Goal: Task Accomplishment & Management: Manage account settings

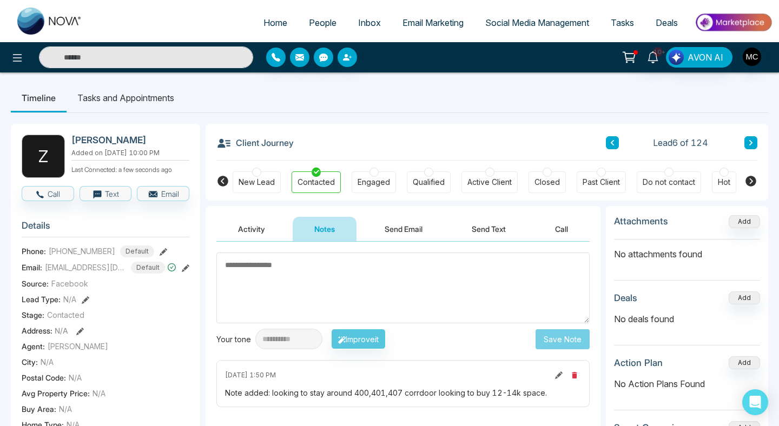
click at [610, 141] on icon at bounding box center [612, 143] width 5 height 6
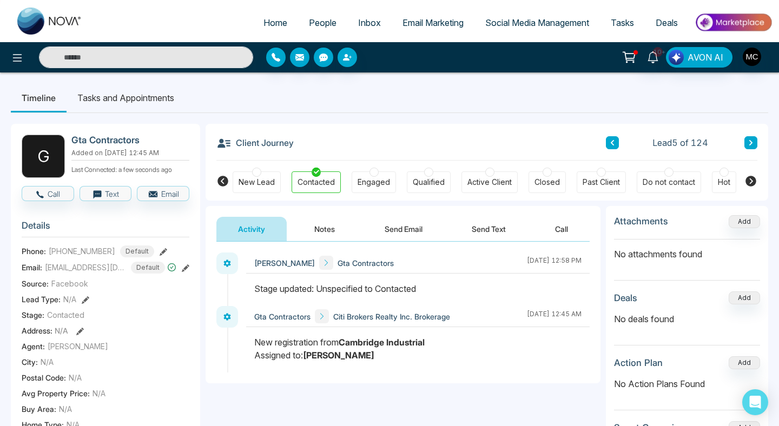
click at [313, 28] on link "People" at bounding box center [322, 22] width 49 height 21
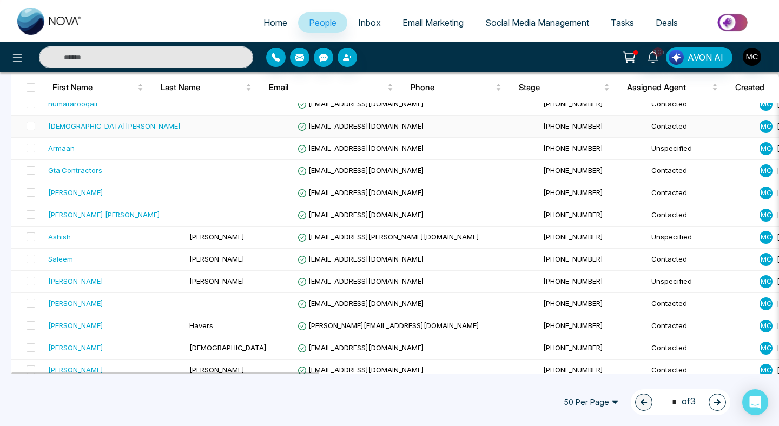
scroll to position [254, 0]
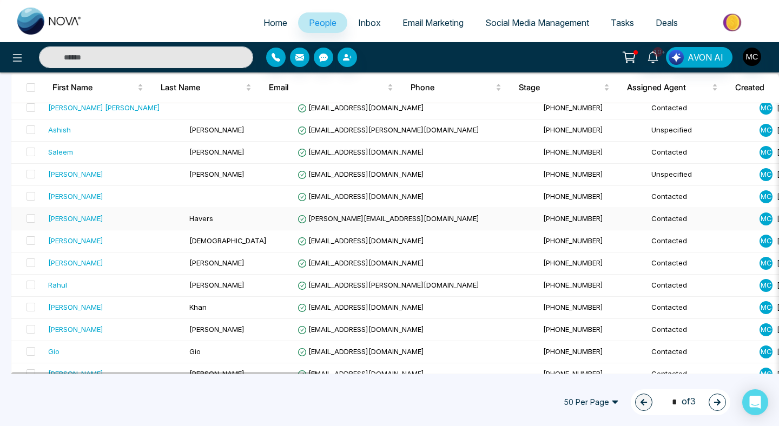
click at [90, 221] on div "[PERSON_NAME]" at bounding box center [114, 218] width 133 height 11
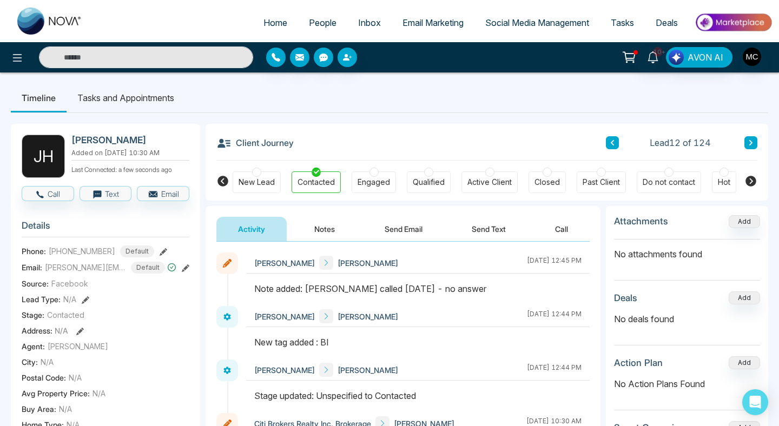
click at [338, 218] on button "Notes" at bounding box center [325, 229] width 64 height 24
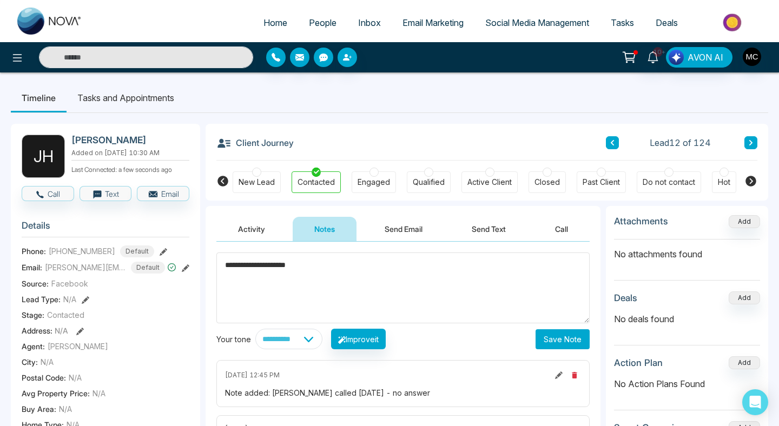
type textarea "**********"
click at [309, 24] on span "People" at bounding box center [323, 22] width 28 height 11
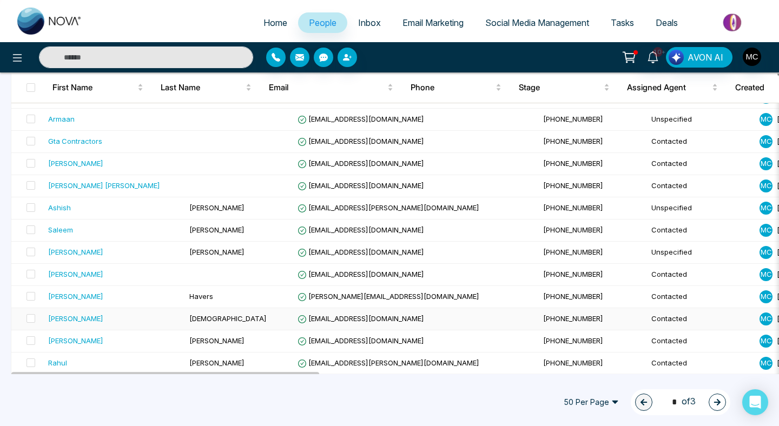
scroll to position [222, 0]
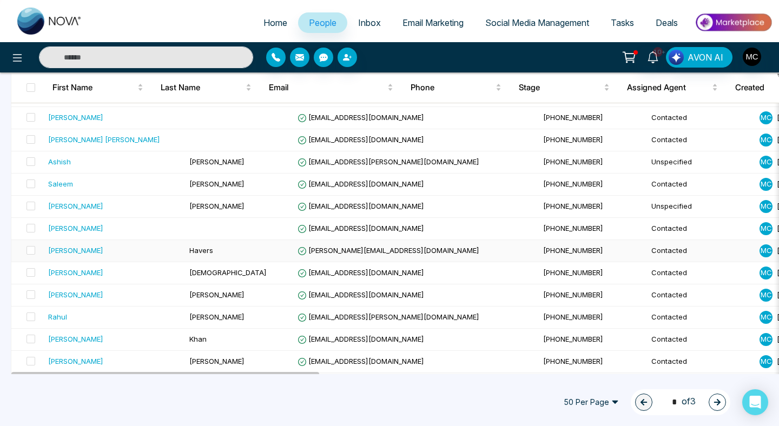
click at [185, 257] on td "Havers" at bounding box center [239, 251] width 108 height 22
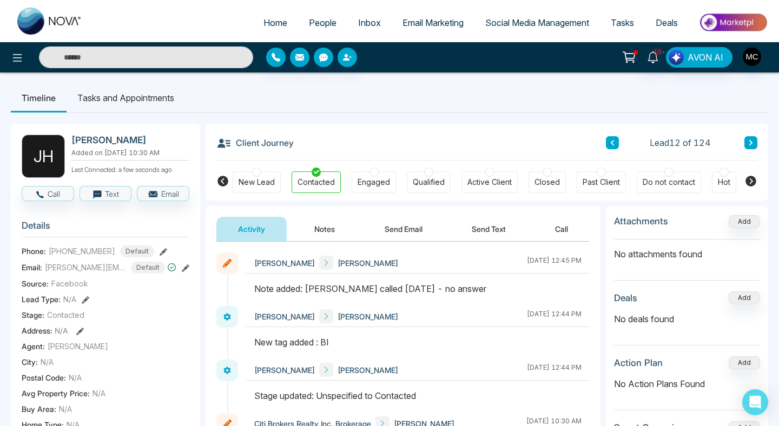
click at [746, 143] on button at bounding box center [751, 142] width 13 height 13
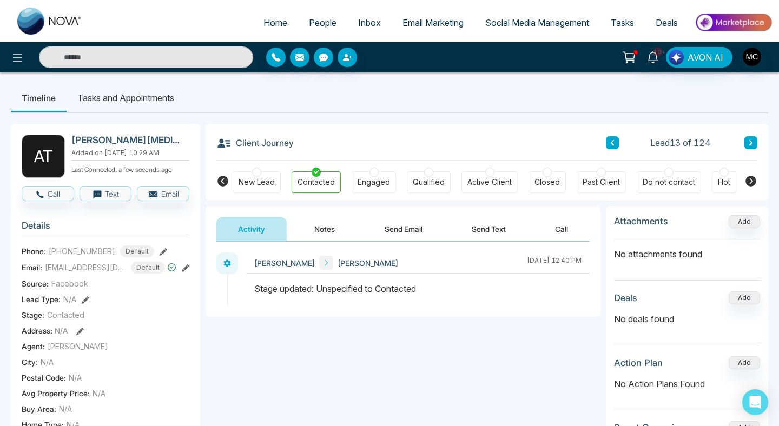
click at [755, 139] on button at bounding box center [751, 142] width 13 height 13
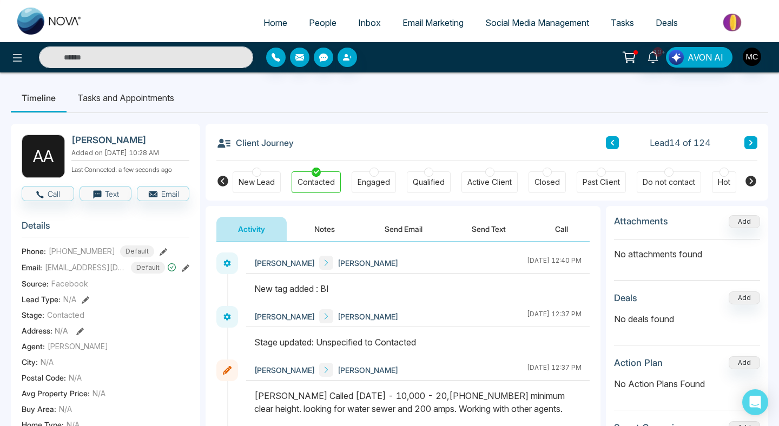
click at [755, 139] on button at bounding box center [751, 142] width 13 height 13
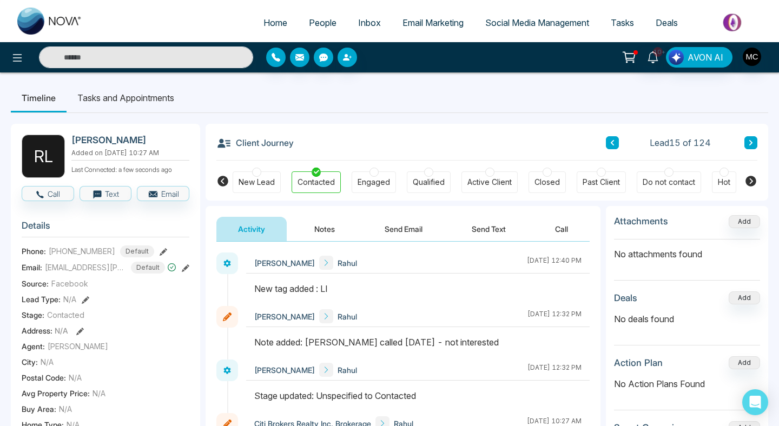
click at [755, 139] on button at bounding box center [751, 142] width 13 height 13
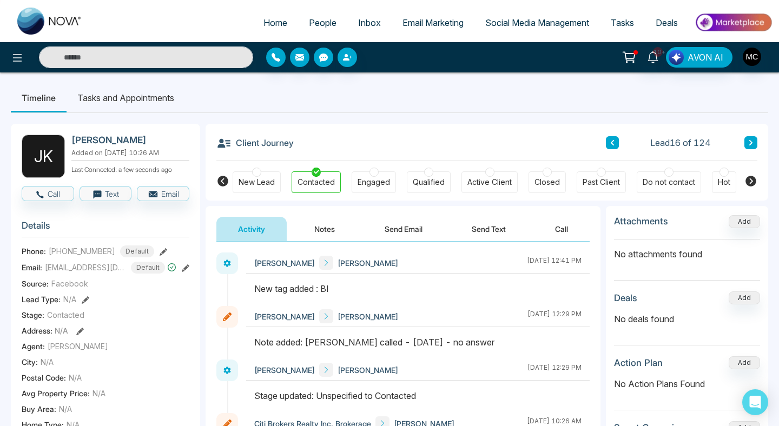
click at [755, 139] on button at bounding box center [751, 142] width 13 height 13
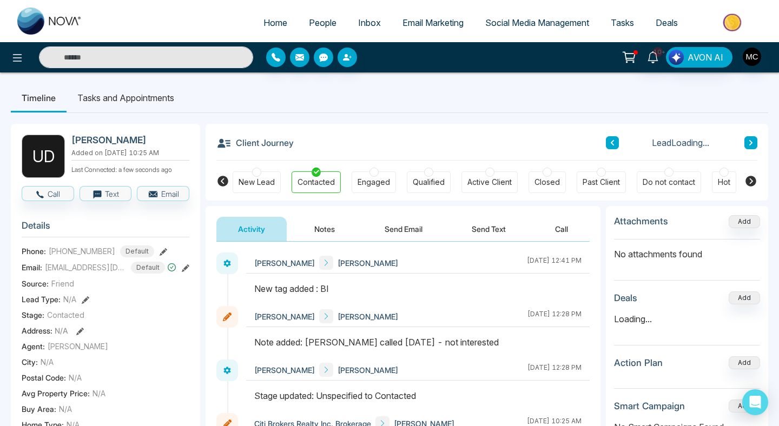
click at [612, 144] on icon at bounding box center [612, 142] width 3 height 5
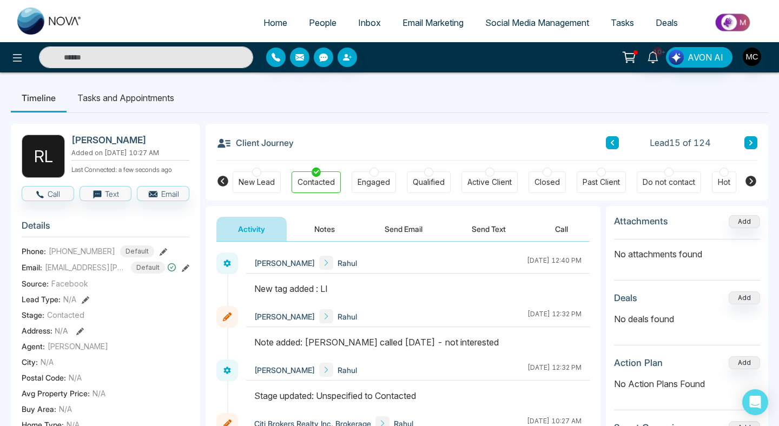
click at [332, 24] on link "People" at bounding box center [322, 22] width 49 height 21
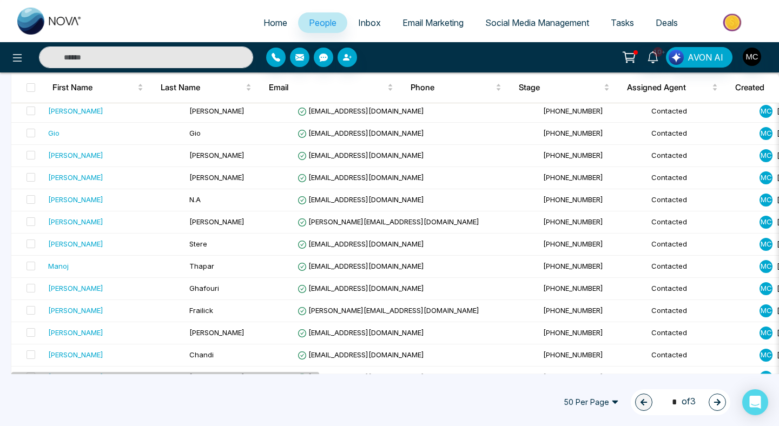
scroll to position [471, 0]
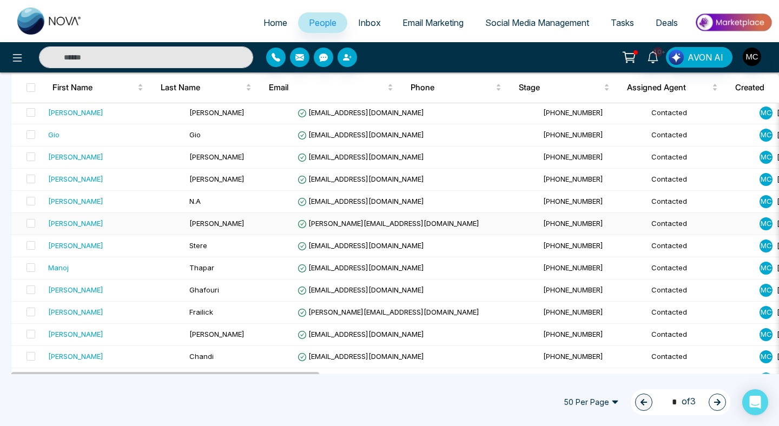
click at [127, 223] on div "[PERSON_NAME]" at bounding box center [114, 223] width 133 height 11
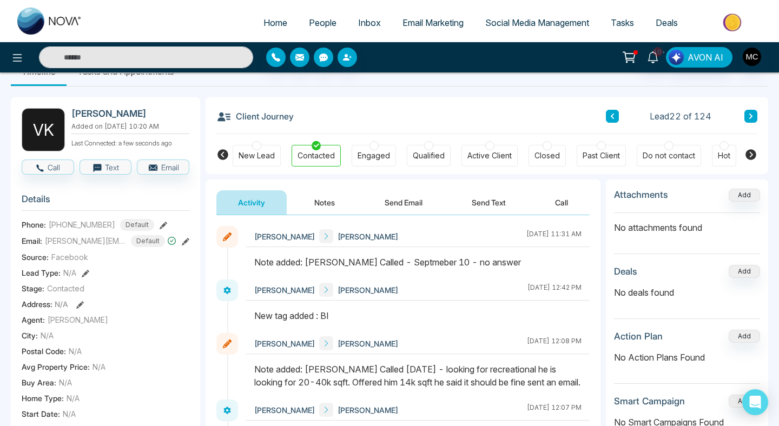
scroll to position [18, 0]
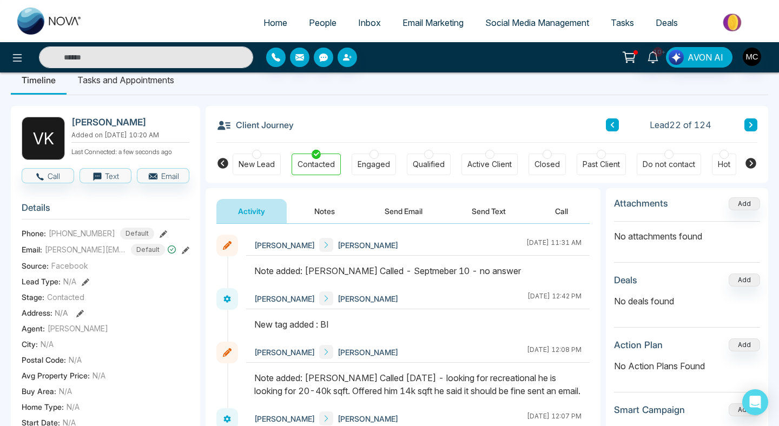
click at [333, 209] on button "Notes" at bounding box center [325, 211] width 64 height 24
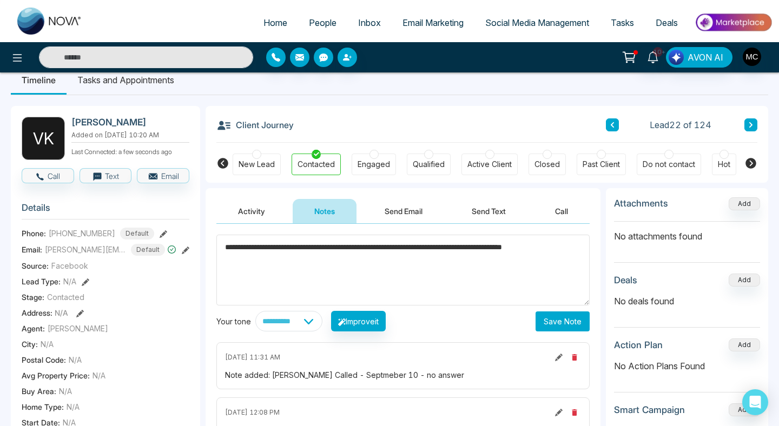
type textarea "**********"
click at [543, 322] on button "Save Note" at bounding box center [563, 322] width 54 height 20
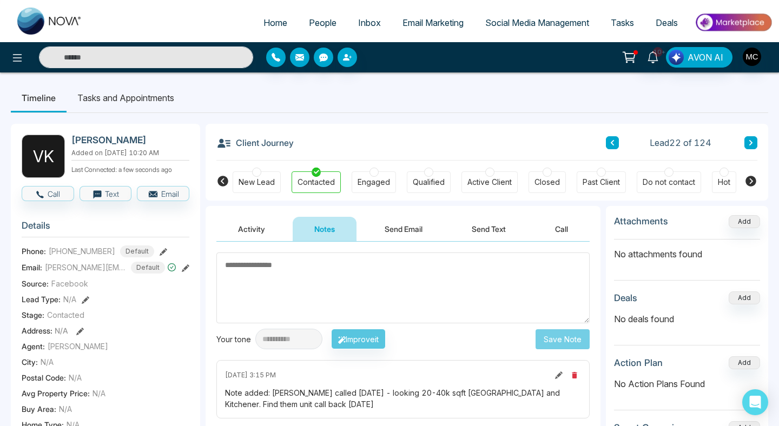
click at [748, 144] on icon at bounding box center [750, 143] width 5 height 6
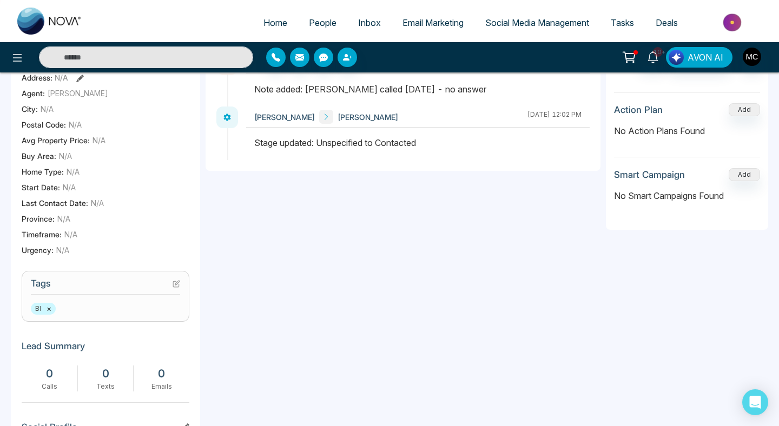
scroll to position [25, 0]
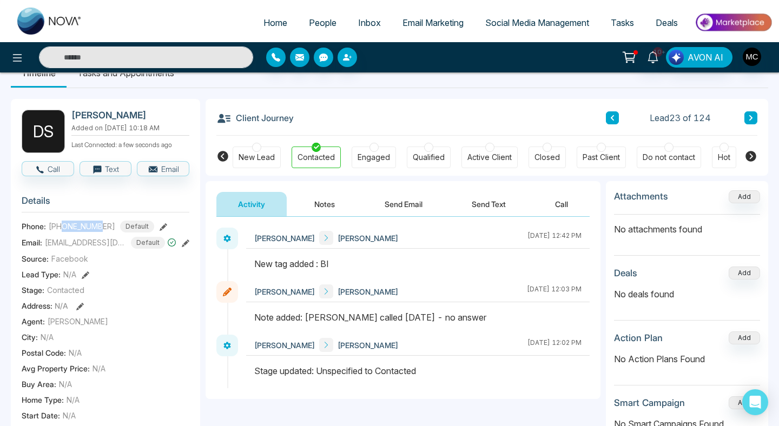
drag, startPoint x: 104, startPoint y: 232, endPoint x: 62, endPoint y: 232, distance: 42.8
click at [62, 232] on span "[PHONE_NUMBER]" at bounding box center [82, 226] width 67 height 11
drag, startPoint x: 58, startPoint y: 232, endPoint x: 114, endPoint y: 232, distance: 55.7
click at [114, 232] on div "[PHONE_NUMBER] Default" at bounding box center [102, 227] width 106 height 12
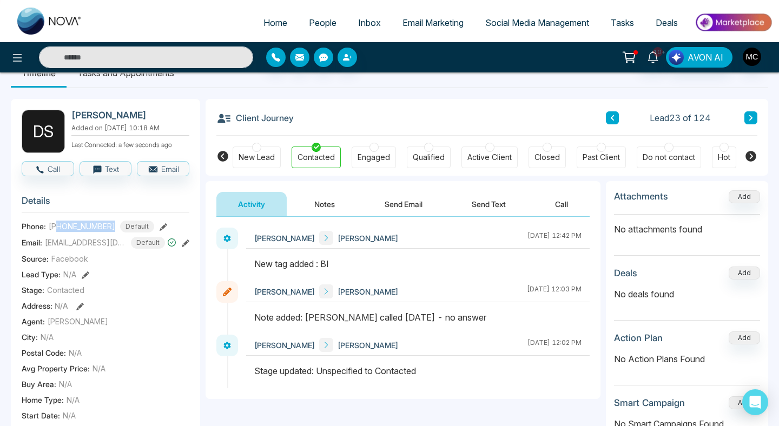
copy span "5195021474"
click at [741, 120] on div "Lead 23 of 124" at bounding box center [682, 117] width 152 height 13
click at [747, 120] on button at bounding box center [751, 117] width 13 height 13
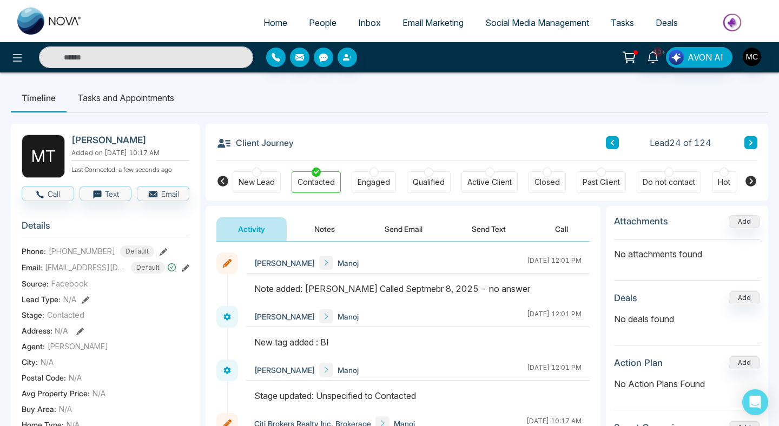
click at [755, 134] on div "Client Journey Lead 24 of 124" at bounding box center [486, 142] width 541 height 37
click at [754, 141] on button at bounding box center [751, 142] width 13 height 13
click at [330, 23] on link "People" at bounding box center [322, 22] width 49 height 21
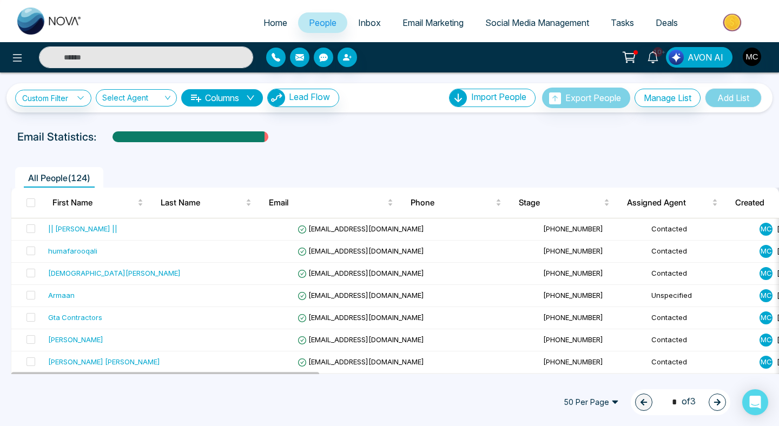
click at [591, 389] on div "50 Per Page 1 * of 3" at bounding box center [389, 403] width 779 height 48
click at [590, 402] on span "50 Per Page" at bounding box center [591, 402] width 70 height 17
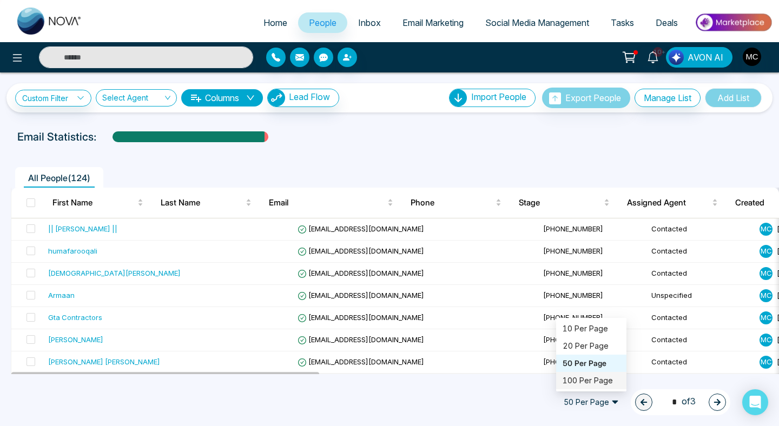
click at [579, 381] on div "100 Per Page" at bounding box center [591, 381] width 57 height 12
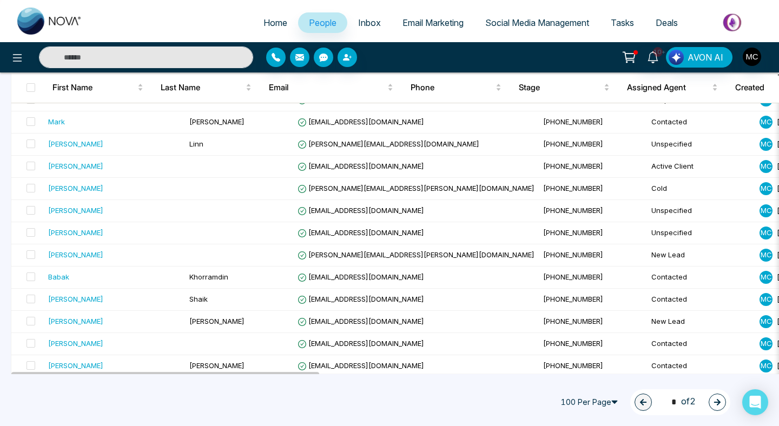
scroll to position [2065, 0]
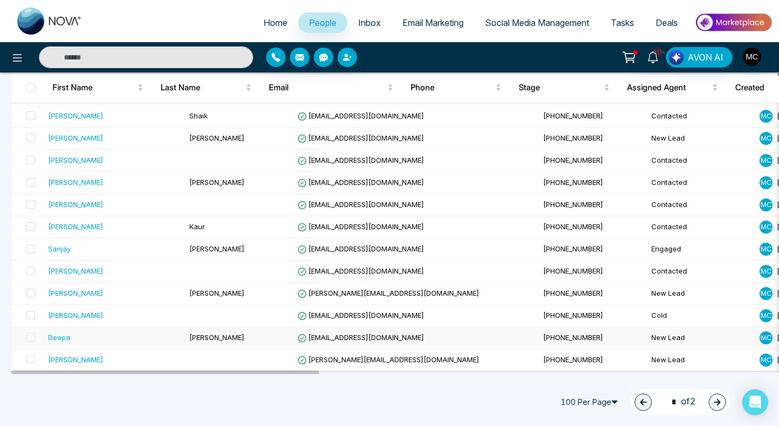
click at [251, 338] on td "[PERSON_NAME]" at bounding box center [239, 338] width 108 height 22
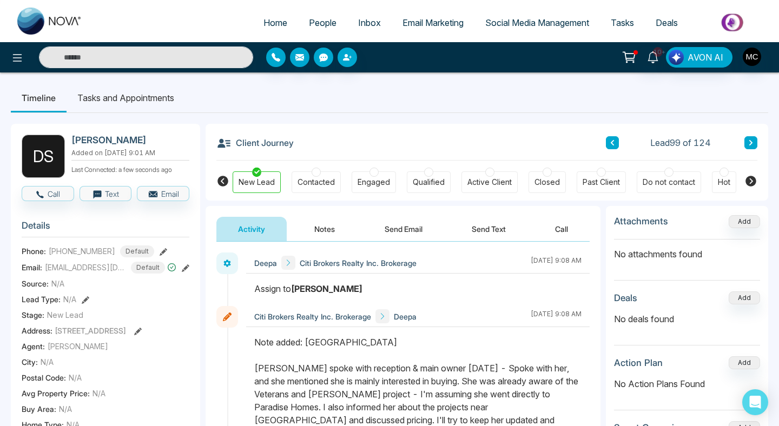
click at [744, 142] on div "Lead 99 of 124" at bounding box center [682, 142] width 152 height 13
click at [747, 142] on button at bounding box center [751, 142] width 13 height 13
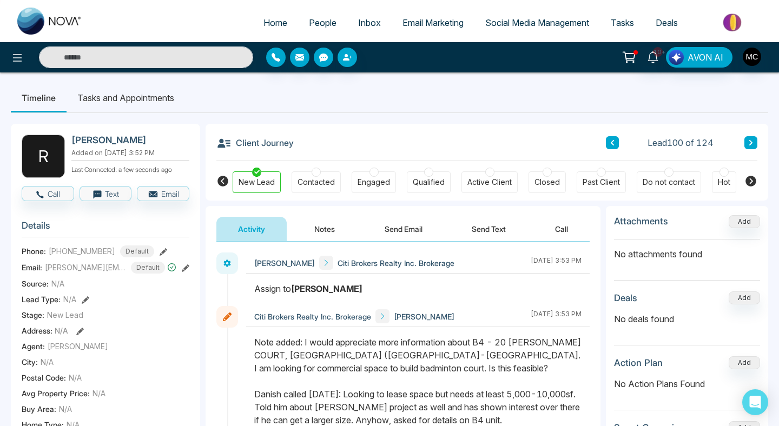
click at [616, 143] on button at bounding box center [612, 142] width 13 height 13
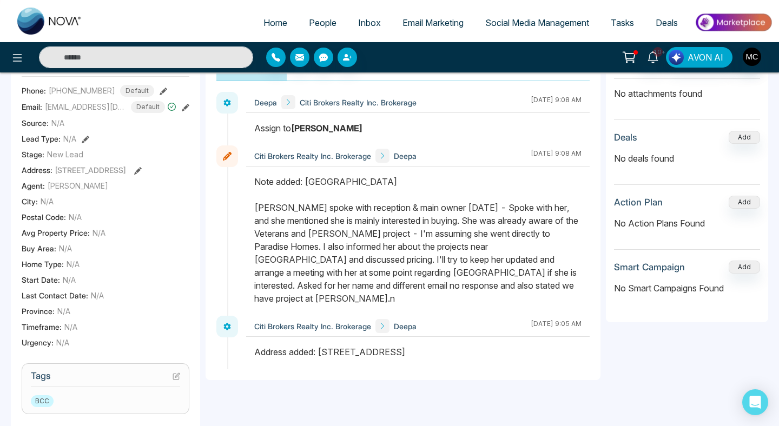
scroll to position [40, 0]
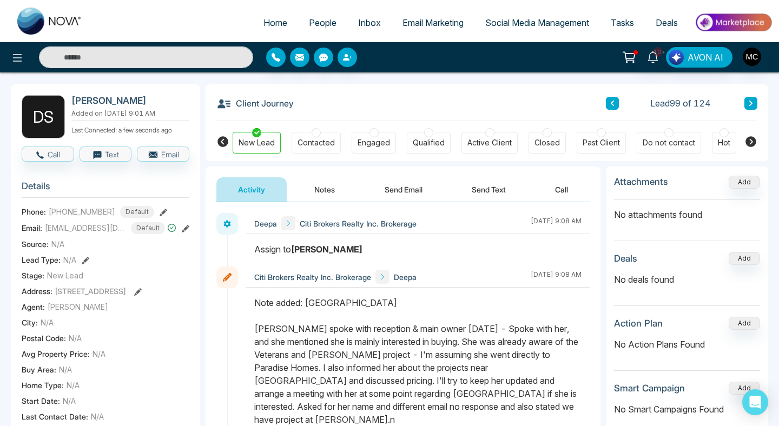
click at [613, 107] on button at bounding box center [612, 103] width 13 height 13
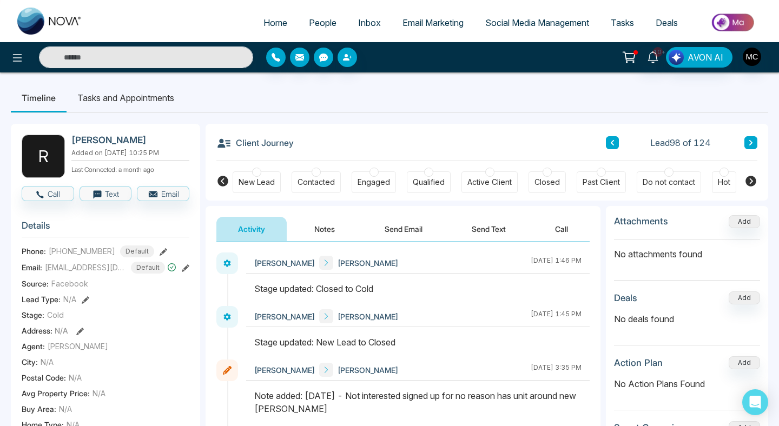
click at [613, 146] on button at bounding box center [612, 142] width 13 height 13
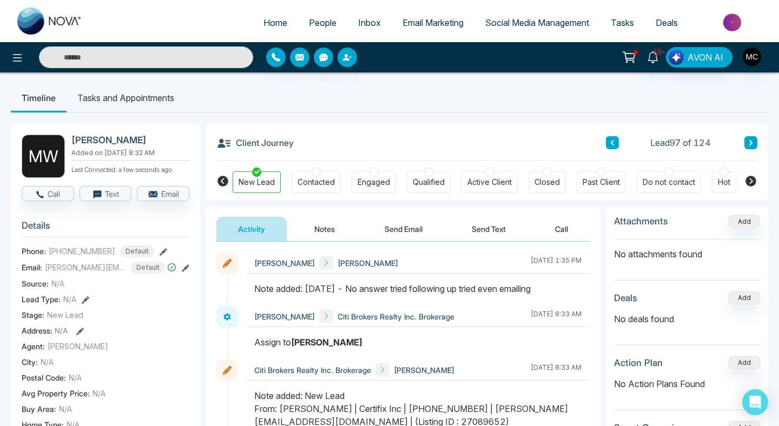
click at [608, 147] on button at bounding box center [612, 142] width 13 height 13
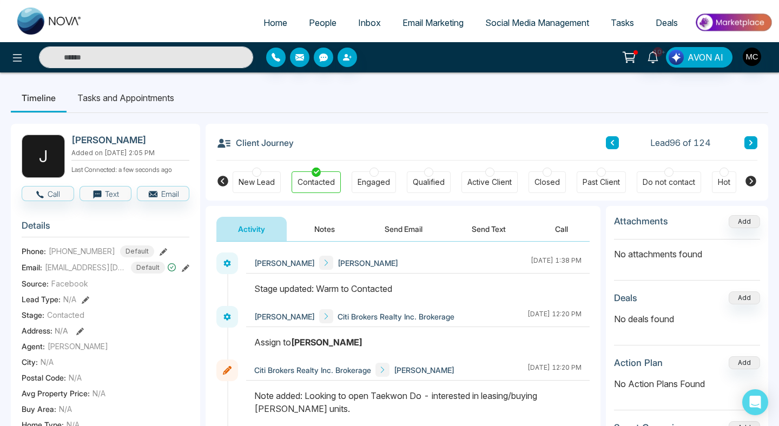
click at [617, 138] on button at bounding box center [612, 142] width 13 height 13
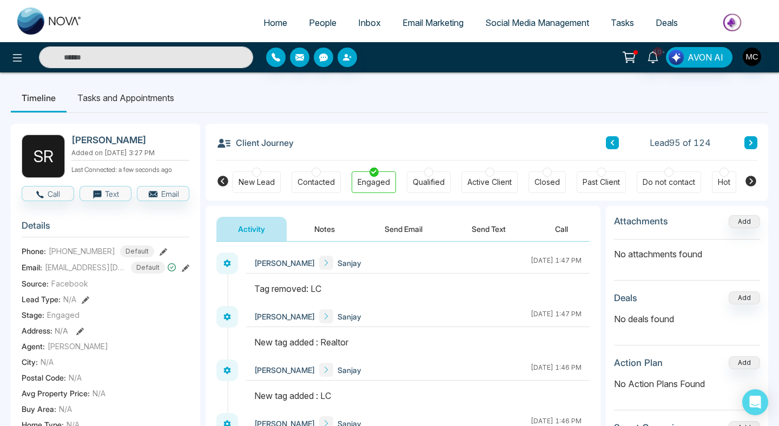
click at [613, 147] on button at bounding box center [612, 142] width 13 height 13
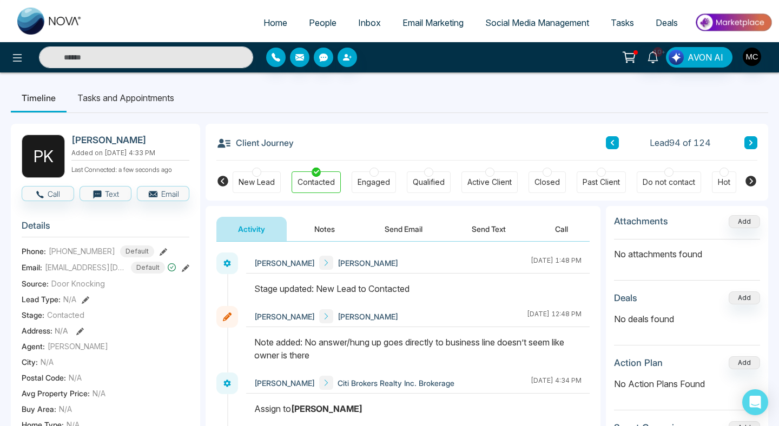
click at [610, 150] on div "Client Journey Lead 94 of 124" at bounding box center [486, 142] width 541 height 37
click at [613, 144] on icon at bounding box center [612, 142] width 3 height 5
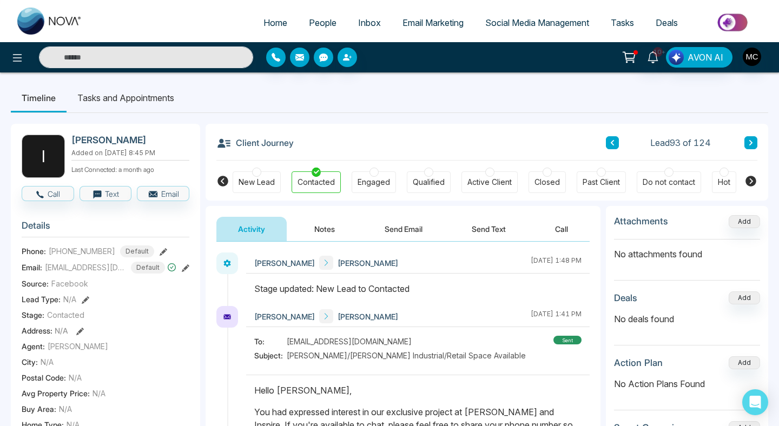
click at [616, 144] on button at bounding box center [612, 142] width 13 height 13
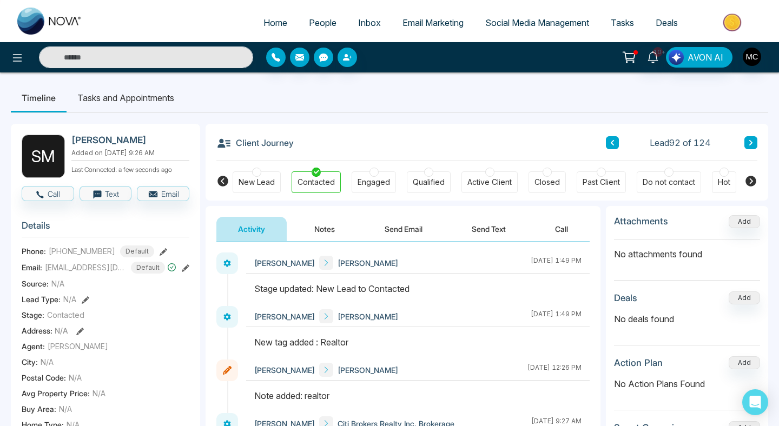
click at [610, 145] on icon at bounding box center [612, 143] width 5 height 6
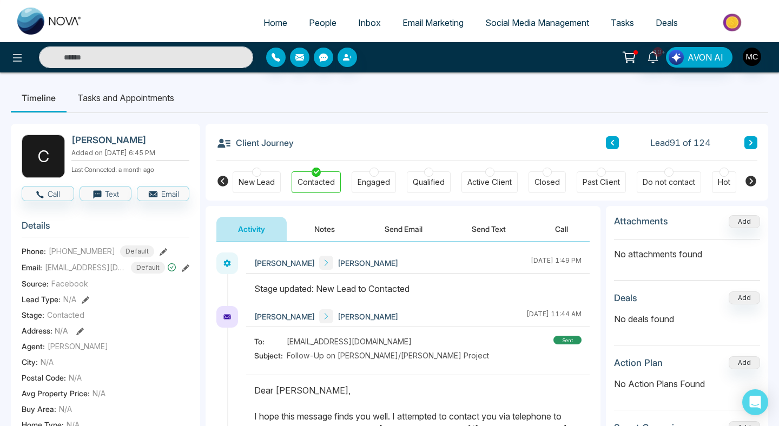
click at [609, 140] on button at bounding box center [612, 142] width 13 height 13
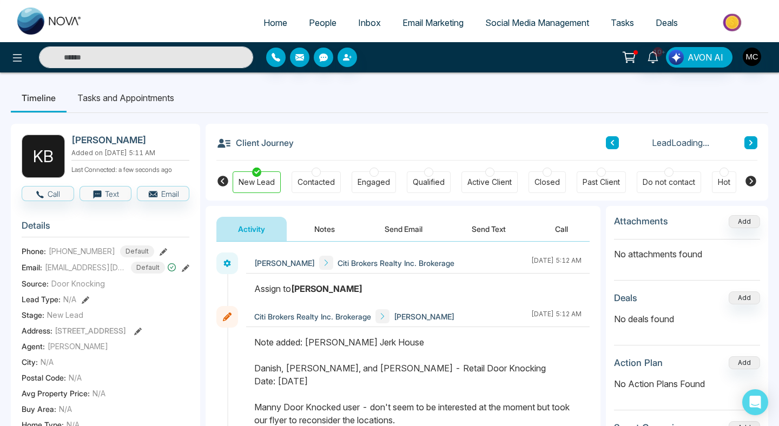
click at [320, 177] on div "Contacted" at bounding box center [316, 182] width 37 height 11
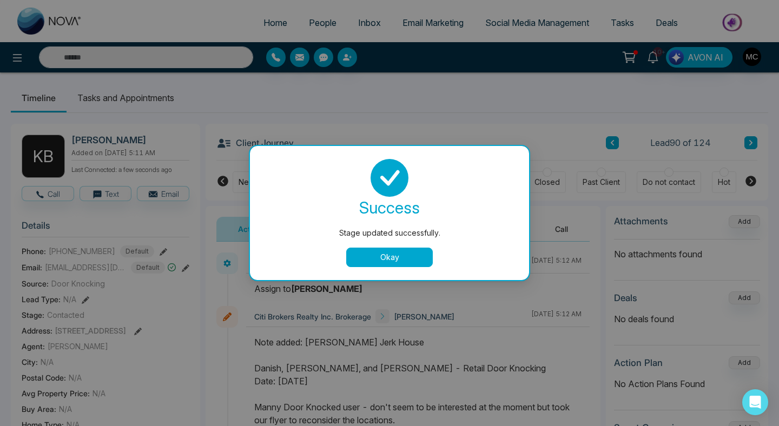
click at [404, 261] on button "Okay" at bounding box center [389, 257] width 87 height 19
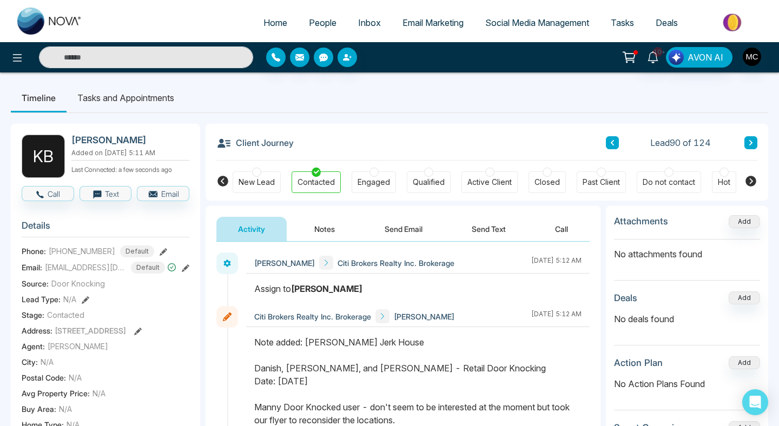
click at [615, 143] on button at bounding box center [612, 142] width 13 height 13
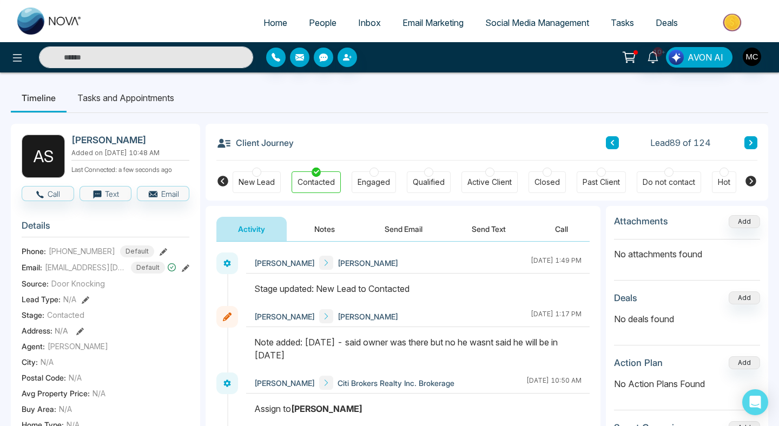
click at [617, 144] on button at bounding box center [612, 142] width 13 height 13
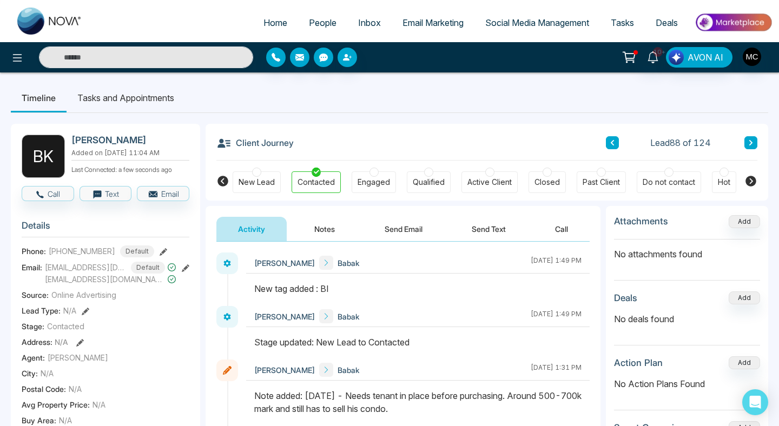
click at [617, 144] on button at bounding box center [612, 142] width 13 height 13
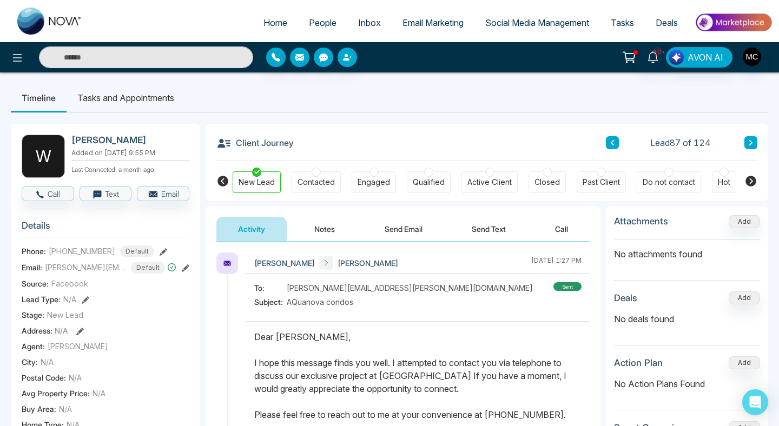
click at [747, 141] on button at bounding box center [751, 142] width 13 height 13
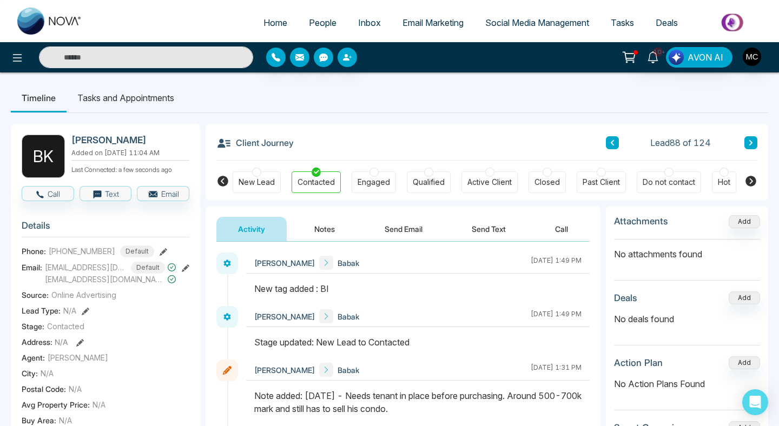
click at [325, 219] on button "Notes" at bounding box center [325, 229] width 64 height 24
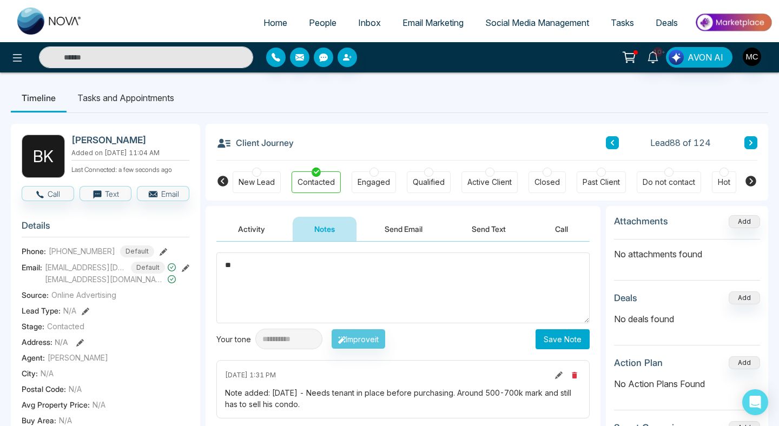
type textarea "*"
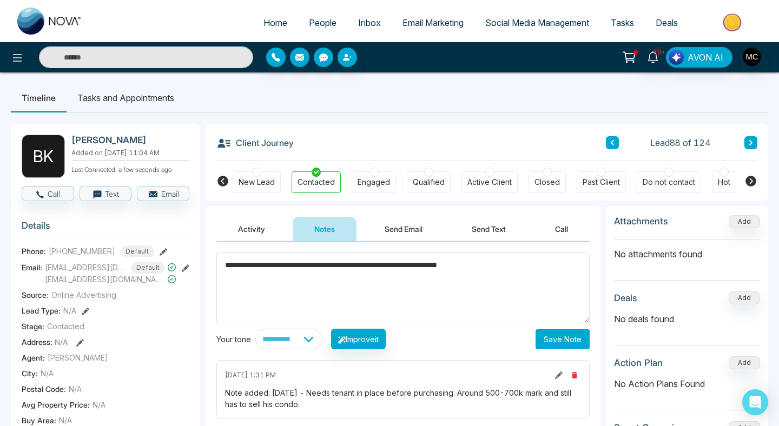
type textarea "**********"
click at [549, 348] on button "Save Note" at bounding box center [563, 340] width 54 height 20
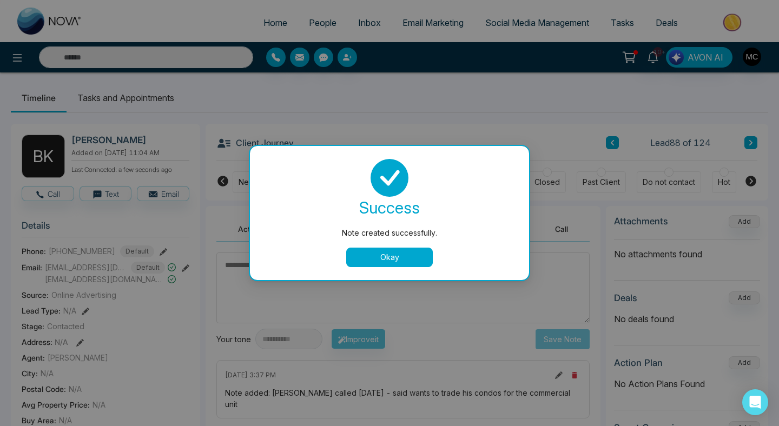
click at [405, 251] on button "Okay" at bounding box center [389, 257] width 87 height 19
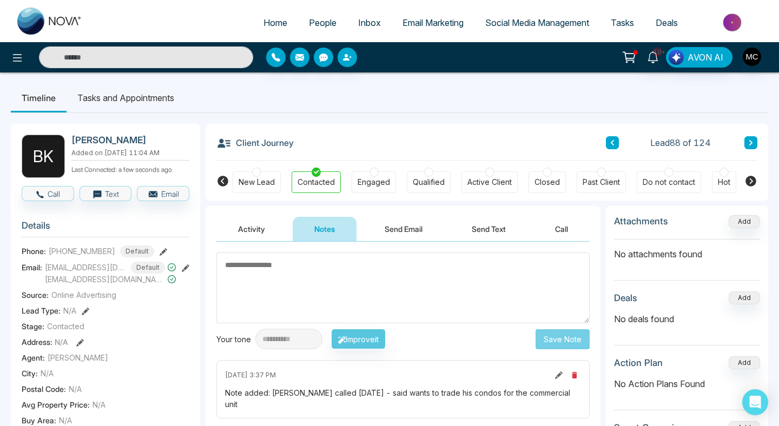
click at [613, 143] on icon at bounding box center [612, 143] width 5 height 6
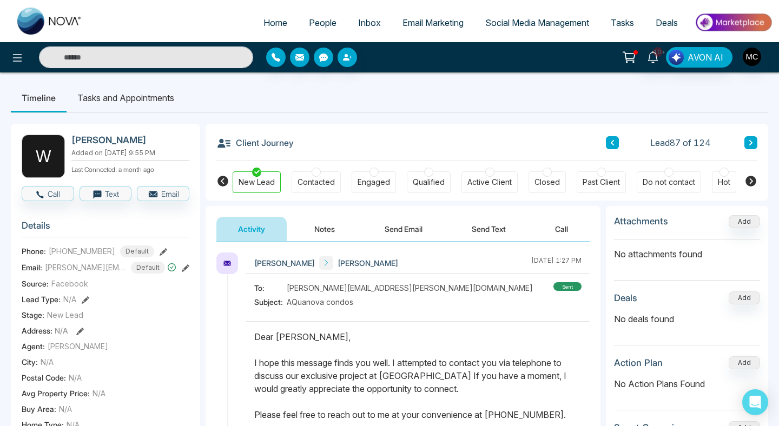
click at [616, 144] on button at bounding box center [612, 142] width 13 height 13
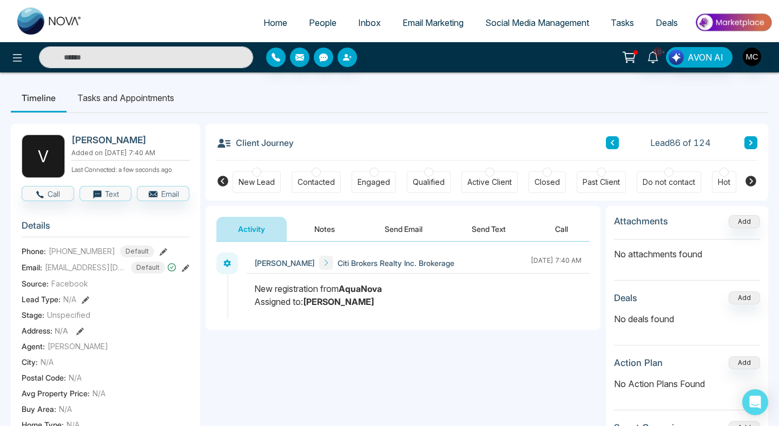
click at [616, 144] on button at bounding box center [612, 142] width 13 height 13
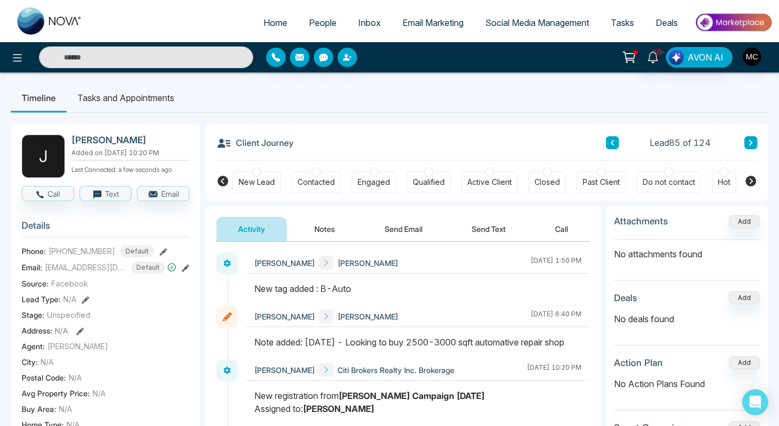
click at [607, 143] on button at bounding box center [612, 142] width 13 height 13
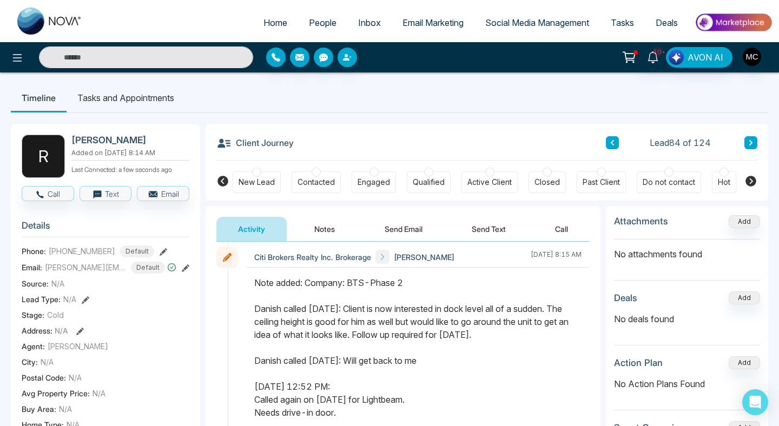
click at [611, 141] on icon at bounding box center [612, 143] width 5 height 6
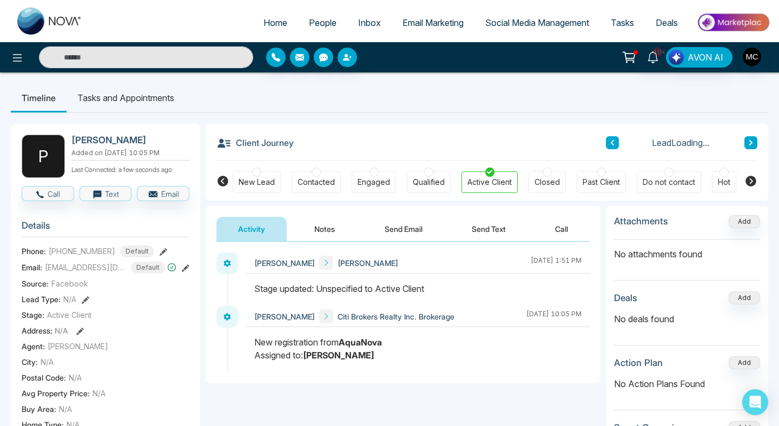
click at [611, 141] on icon at bounding box center [612, 143] width 5 height 6
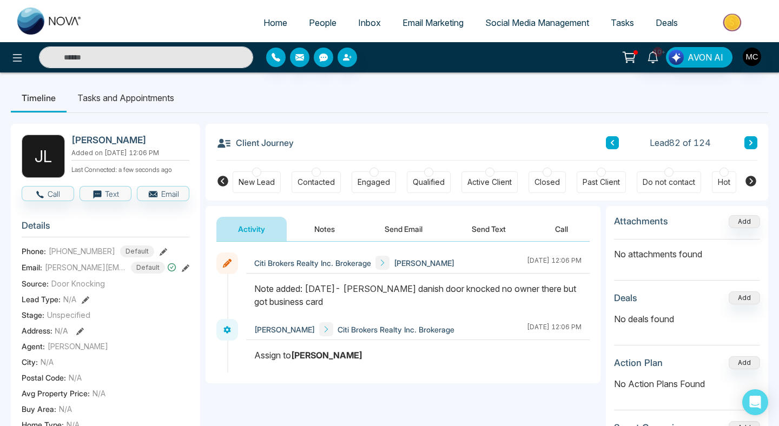
click at [611, 141] on icon at bounding box center [612, 143] width 5 height 6
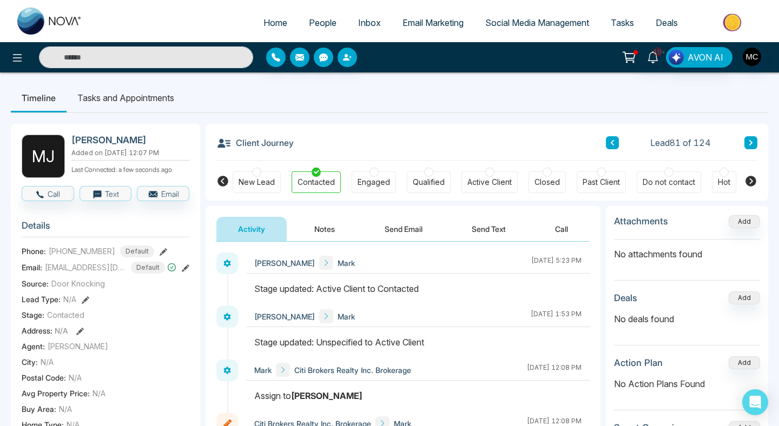
click at [610, 140] on icon at bounding box center [612, 143] width 5 height 6
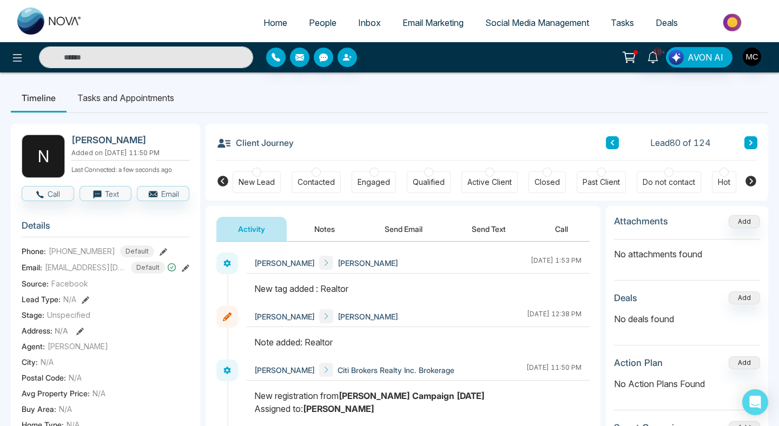
click at [611, 139] on button at bounding box center [612, 142] width 13 height 13
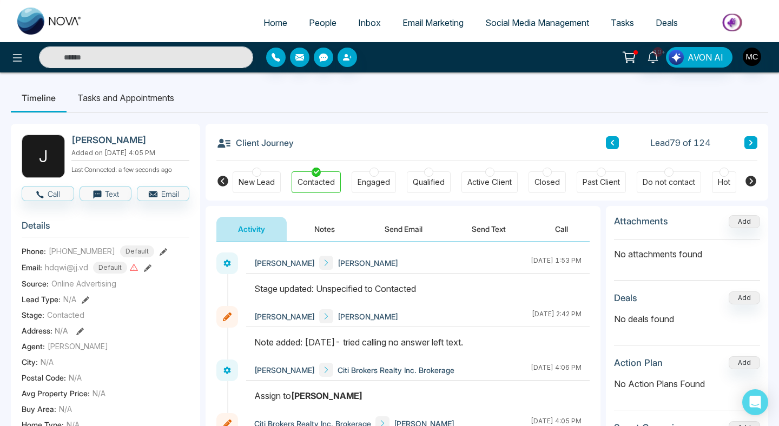
click at [611, 140] on button at bounding box center [612, 142] width 13 height 13
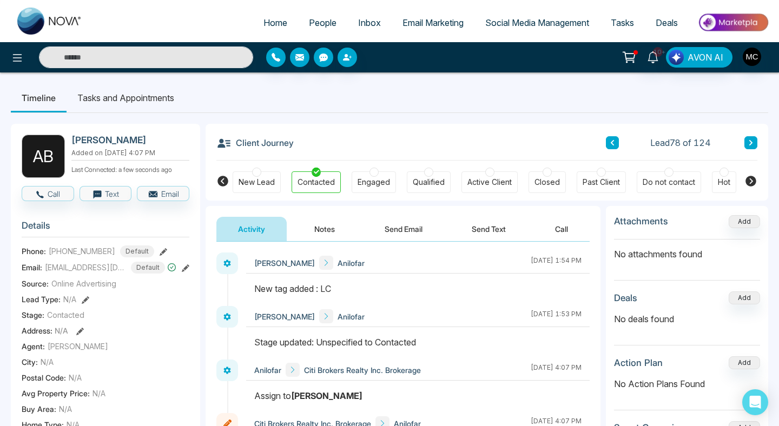
click at [309, 23] on span "People" at bounding box center [323, 22] width 28 height 11
